Goal: Task Accomplishment & Management: Complete application form

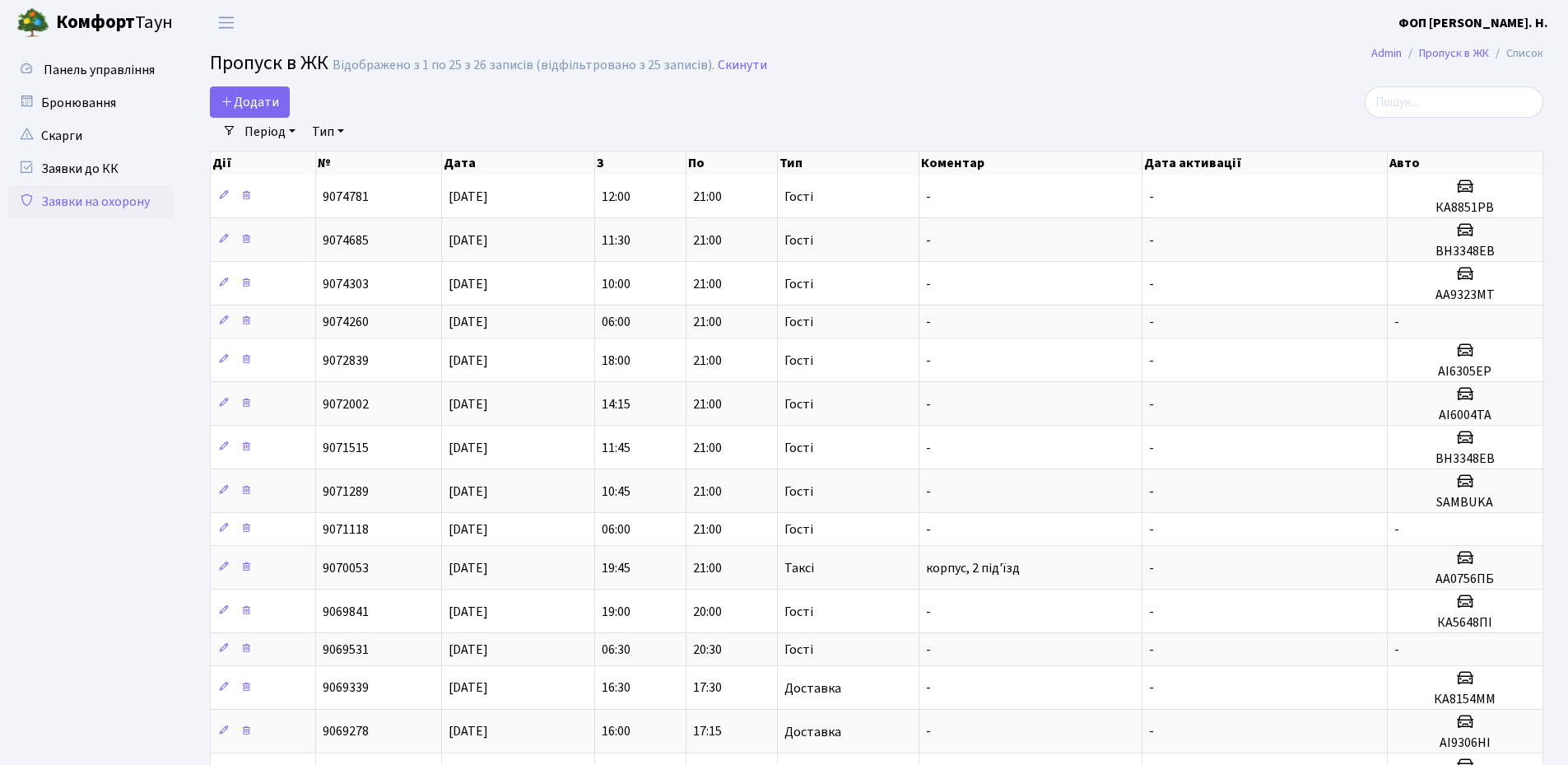
select select "25"
click at [1442, 105] on input "search" at bounding box center [1453, 101] width 179 height 31
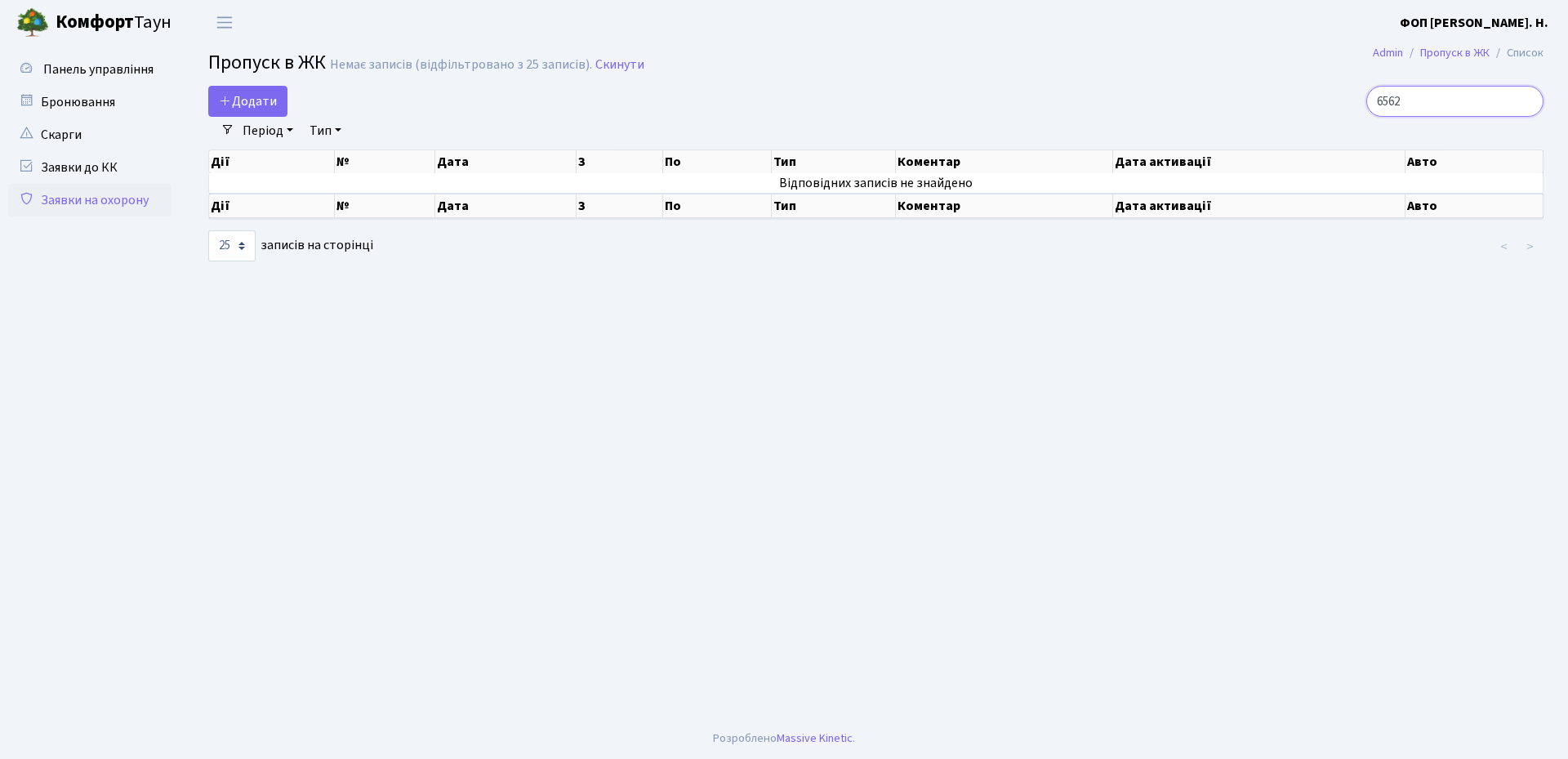
click at [1390, 102] on input "6562" at bounding box center [1455, 100] width 178 height 31
click at [1453, 101] on input "ка6562" at bounding box center [1455, 100] width 178 height 31
type input "ка6562нв"
drag, startPoint x: 1453, startPoint y: 101, endPoint x: 1377, endPoint y: 100, distance: 76.0
click at [1377, 100] on div "ка6562нв" at bounding box center [1329, 100] width 429 height 31
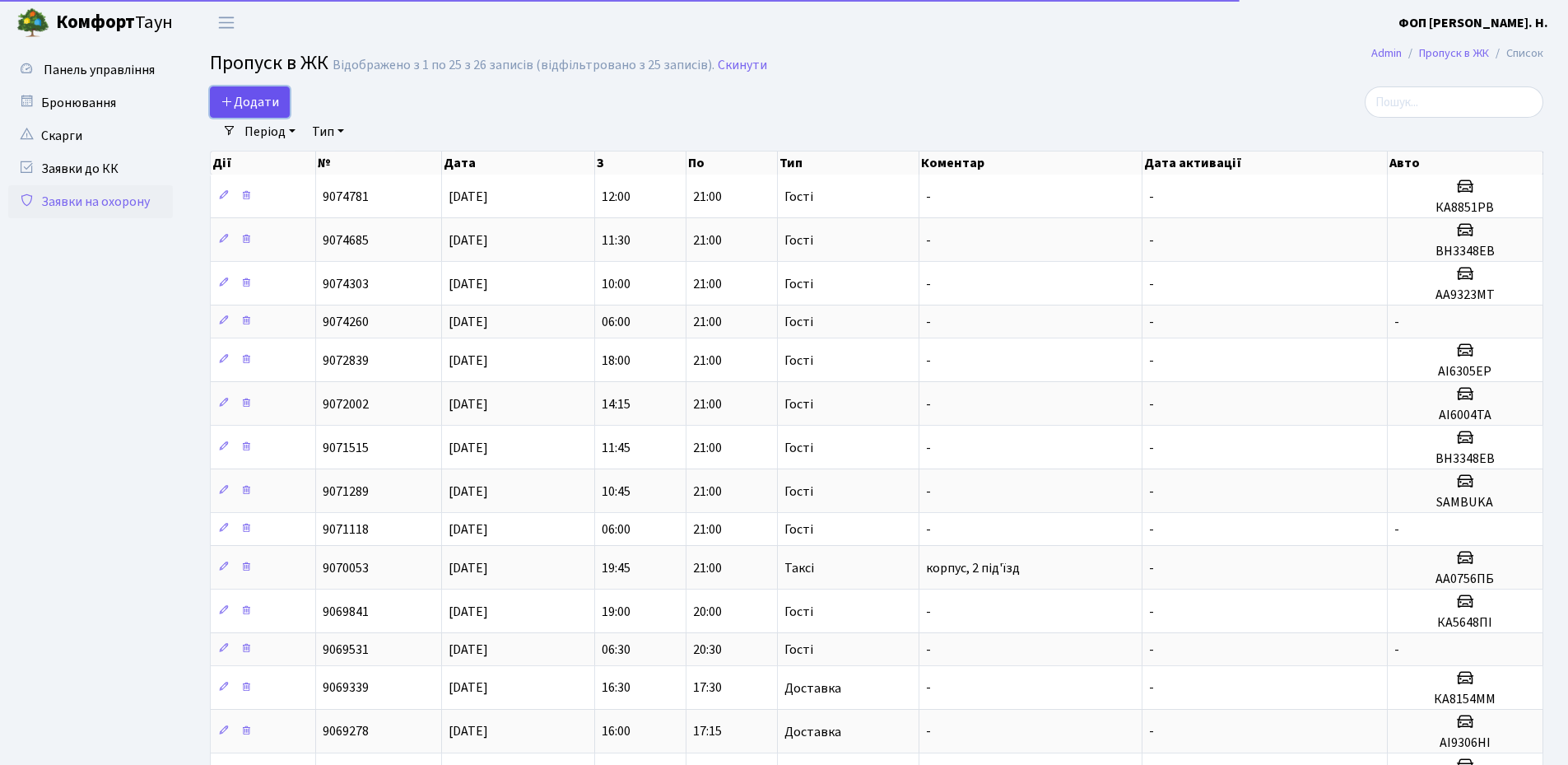
click at [233, 105] on icon at bounding box center [227, 101] width 13 height 13
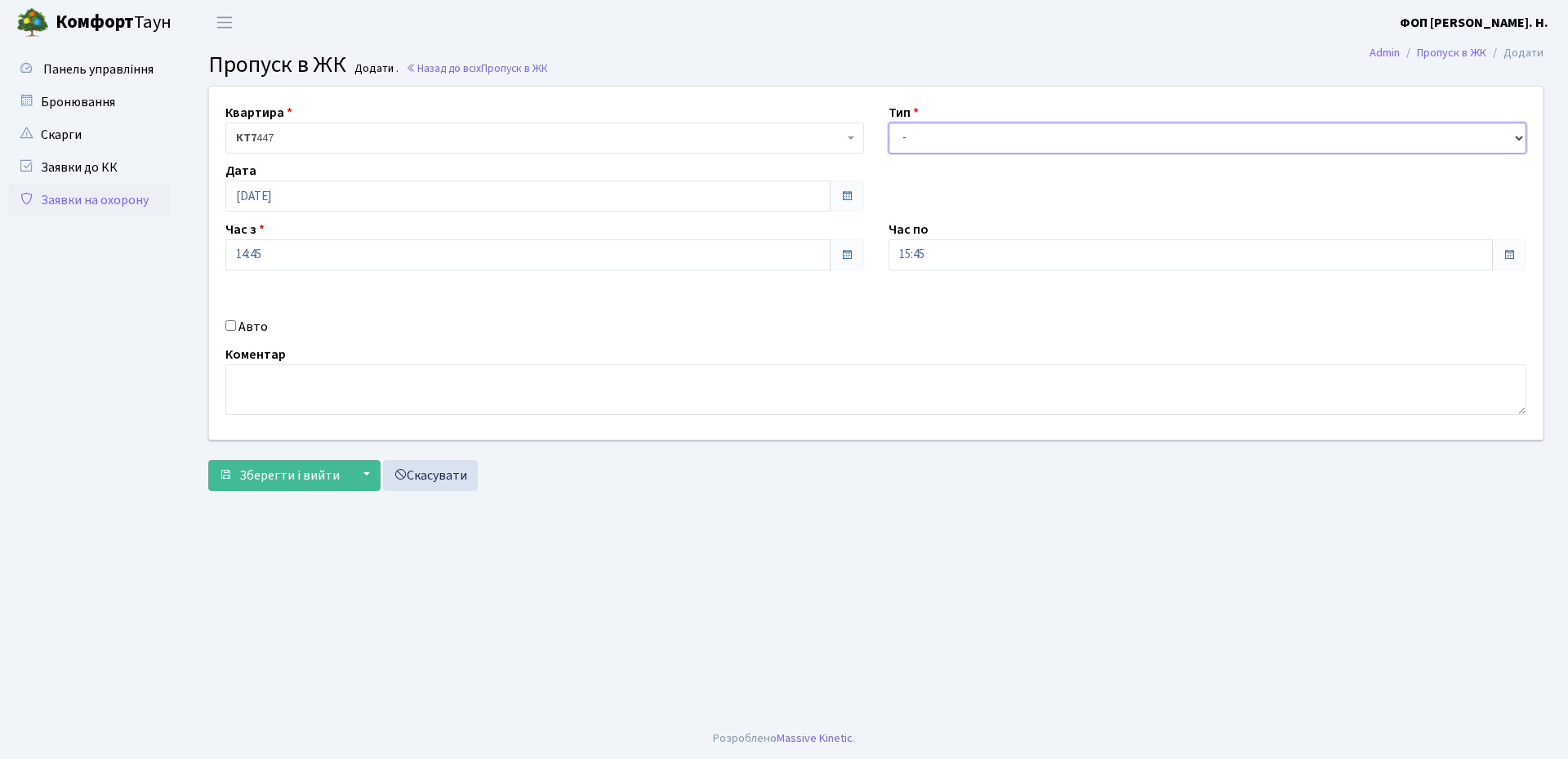
drag, startPoint x: 1045, startPoint y: 134, endPoint x: 1037, endPoint y: 148, distance: 16.1
click at [1045, 134] on select "- Доставка Таксі Гості Сервіс" at bounding box center [1208, 138] width 639 height 31
select select "3"
click at [889, 123] on select "- Доставка Таксі Гості Сервіс" at bounding box center [1208, 138] width 639 height 31
click at [996, 260] on input "15:45" at bounding box center [1191, 254] width 606 height 31
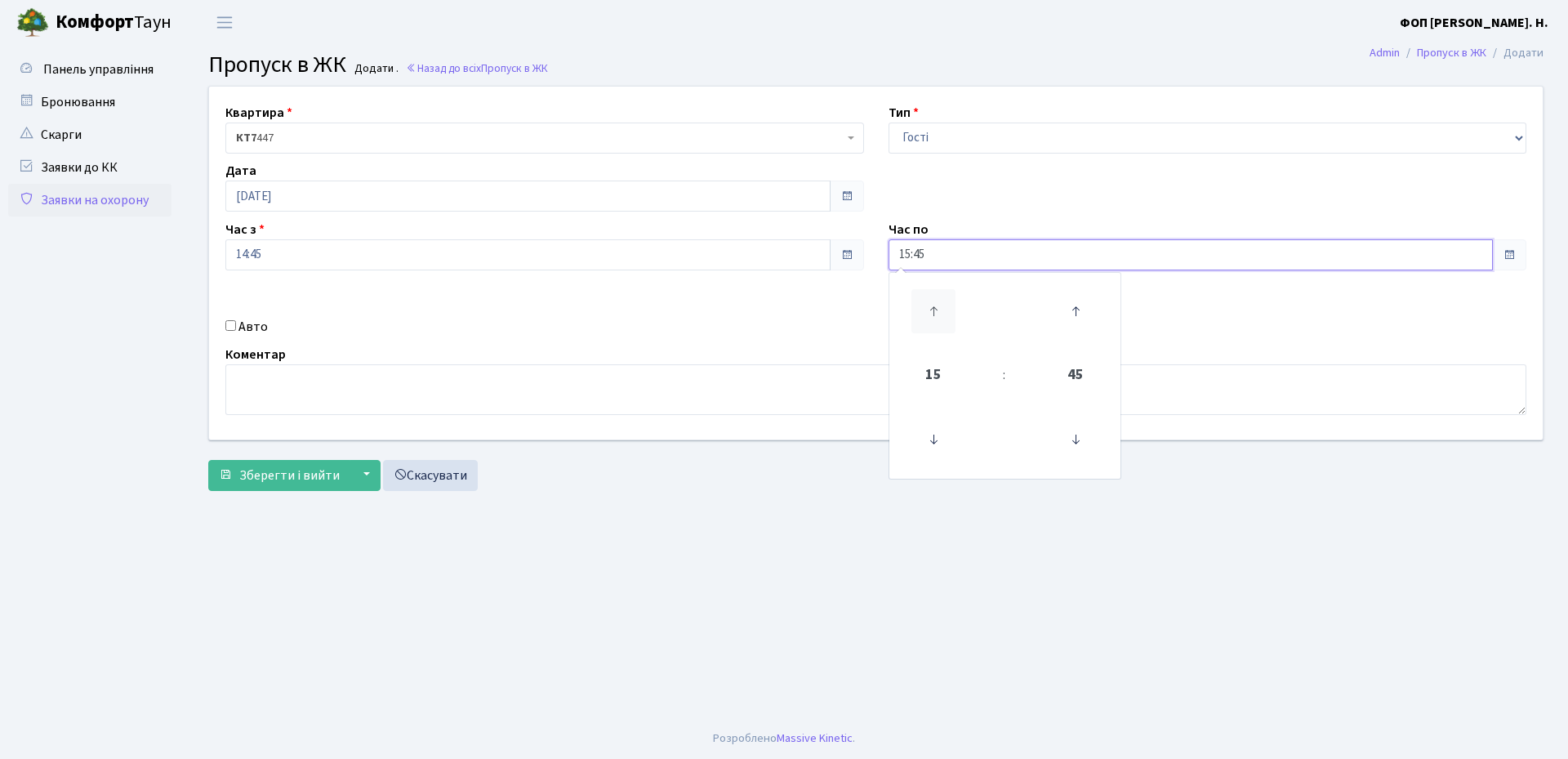
click at [948, 307] on icon at bounding box center [933, 311] width 44 height 44
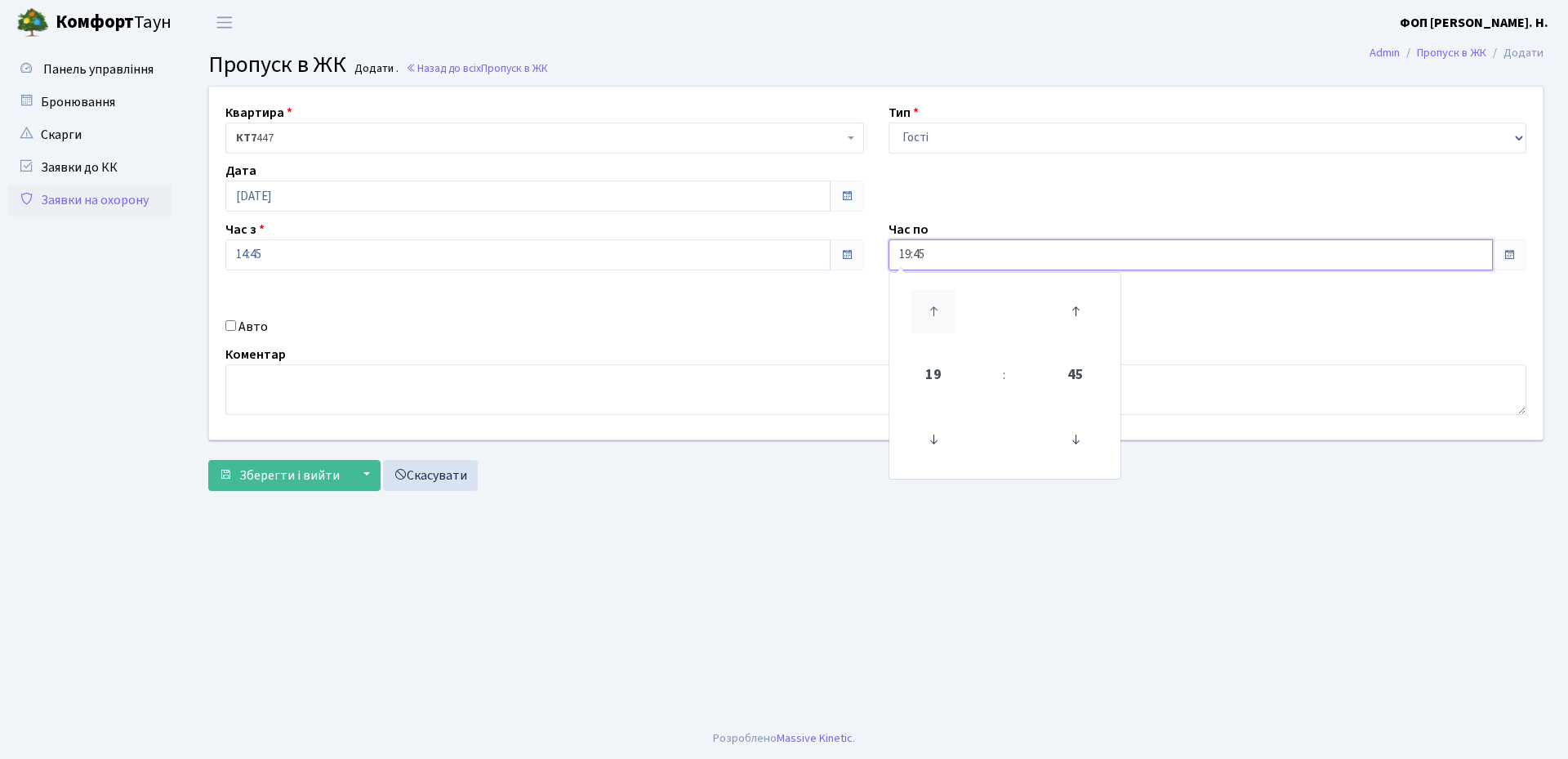
type input "20:45"
click at [239, 328] on label "Авто" at bounding box center [253, 327] width 29 height 20
click at [236, 328] on input "Авто" at bounding box center [231, 325] width 11 height 11
checkbox input "true"
paste input "ка6562нв"
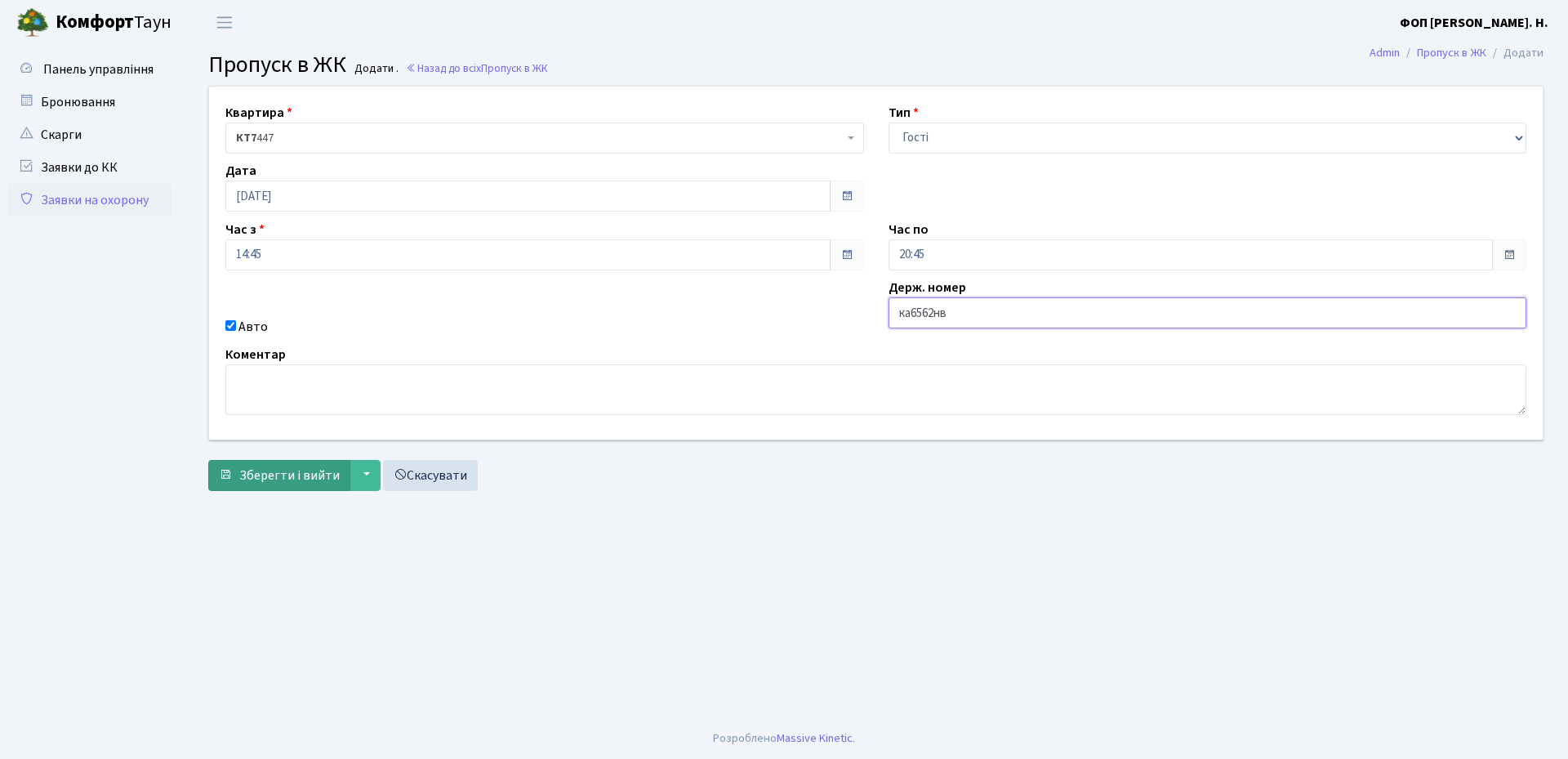
type input "ка6562нв"
click at [264, 463] on button "Зберегти і вийти" at bounding box center [279, 474] width 142 height 31
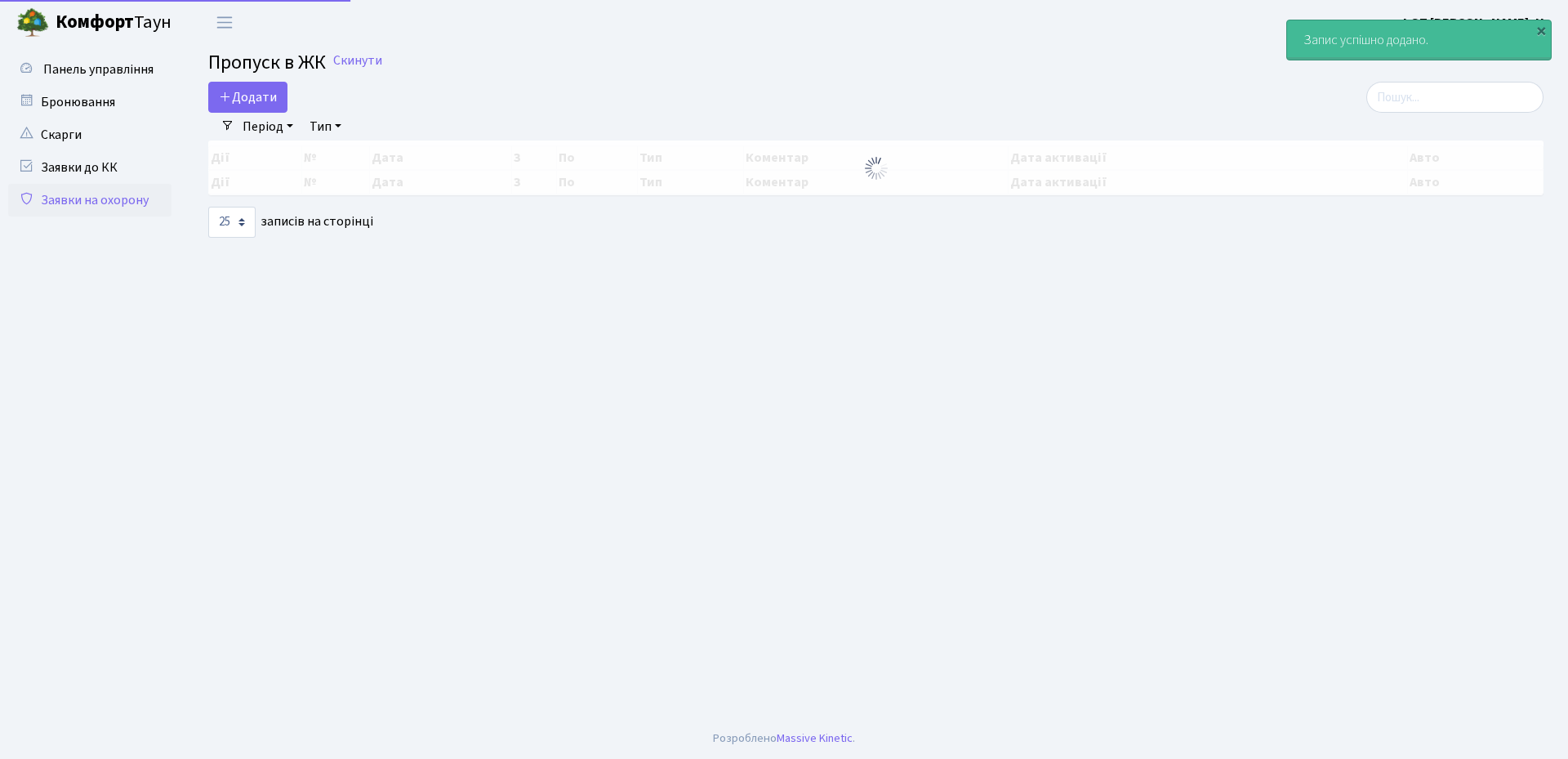
select select "25"
